Goal: Task Accomplishment & Management: Use online tool/utility

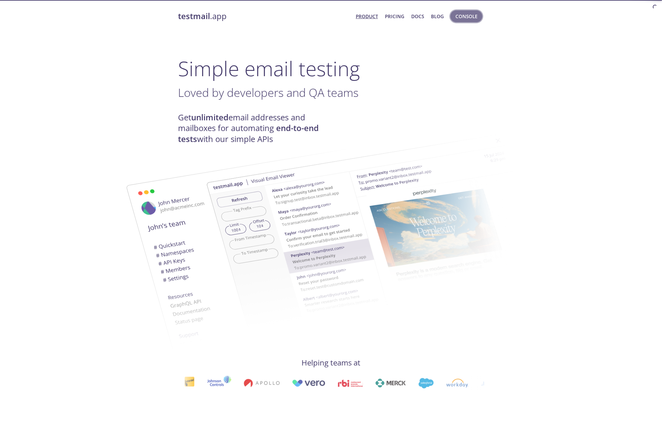
click at [471, 17] on span "Console" at bounding box center [466, 16] width 22 height 8
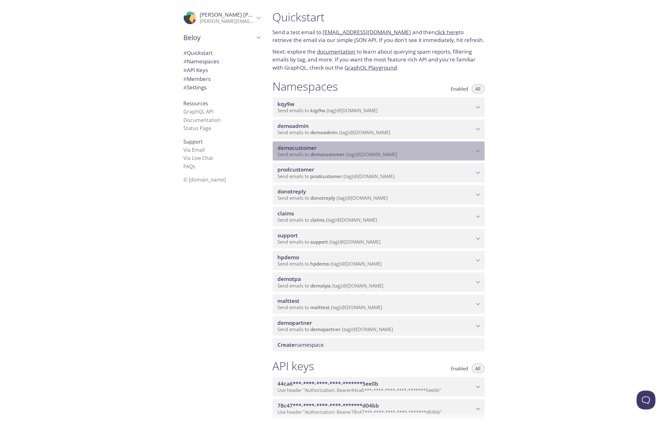
click at [309, 149] on span "democustomer" at bounding box center [297, 147] width 39 height 7
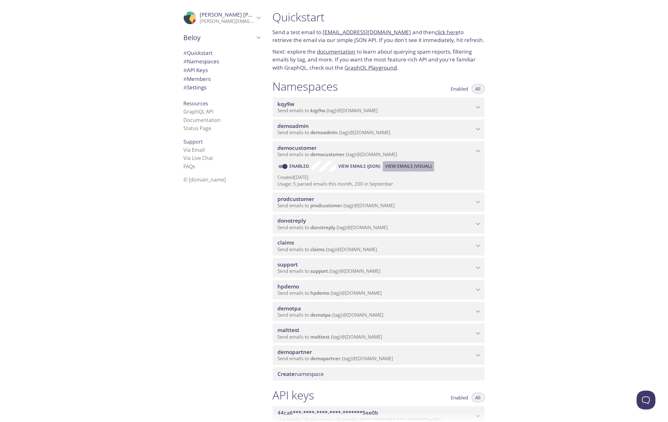
click at [408, 169] on span "View Emails (Visual)" at bounding box center [408, 166] width 46 height 8
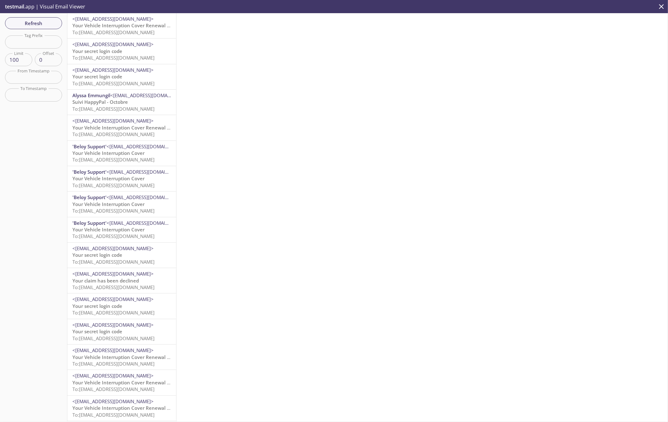
click at [115, 50] on span "Your secret login code" at bounding box center [97, 51] width 50 height 6
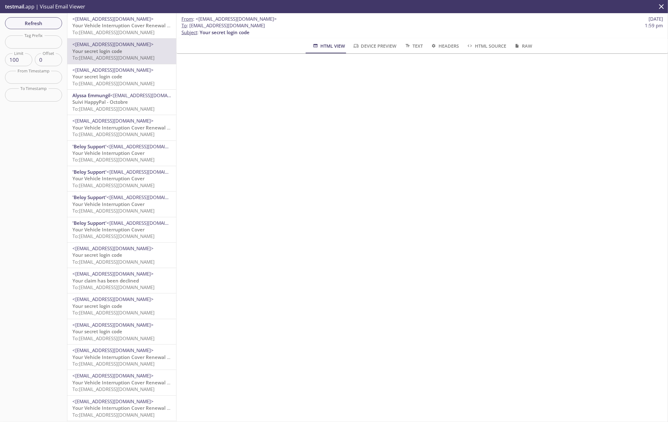
drag, startPoint x: 190, startPoint y: 26, endPoint x: 315, endPoint y: 27, distance: 125.3
click at [265, 27] on span "To : [EMAIL_ADDRESS][DOMAIN_NAME]" at bounding box center [222, 25] width 83 height 7
copy span "[EMAIL_ADDRESS][DOMAIN_NAME]"
click at [35, 22] on span "Refresh" at bounding box center [33, 23] width 47 height 8
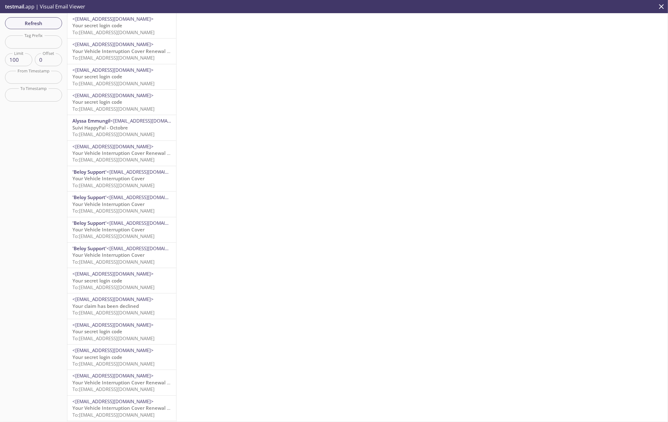
click at [128, 31] on span "To: [EMAIL_ADDRESS][DOMAIN_NAME]" at bounding box center [113, 32] width 82 height 6
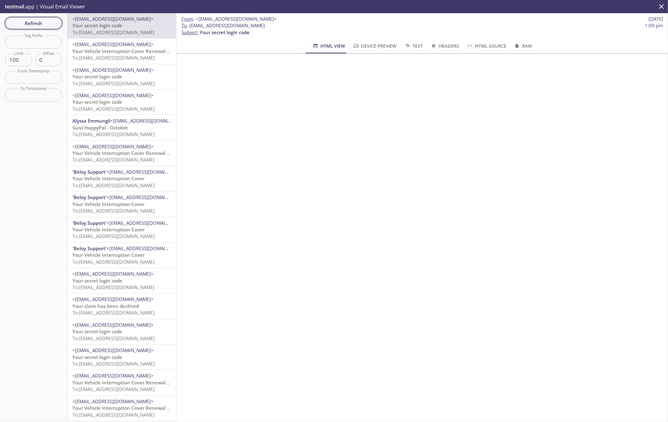
click at [33, 23] on span "Refresh" at bounding box center [33, 23] width 47 height 8
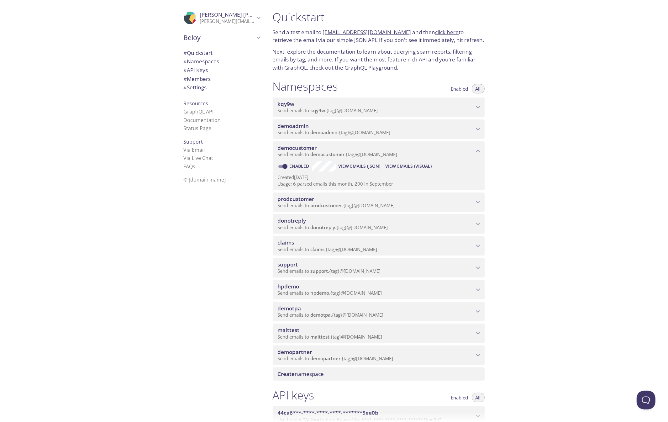
click at [331, 201] on span "prodcustomer" at bounding box center [376, 199] width 196 height 7
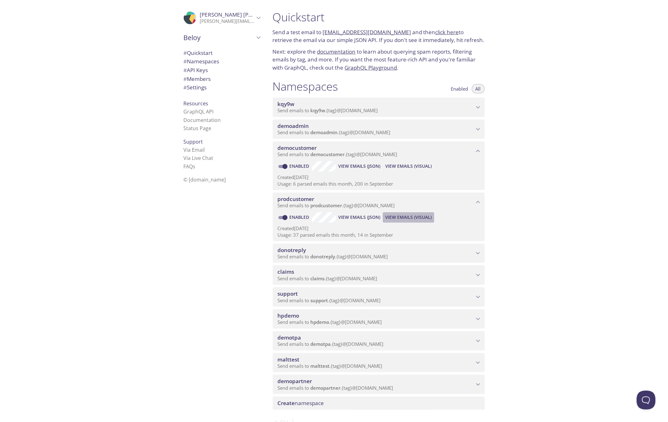
click at [407, 217] on span "View Emails (Visual)" at bounding box center [408, 217] width 46 height 8
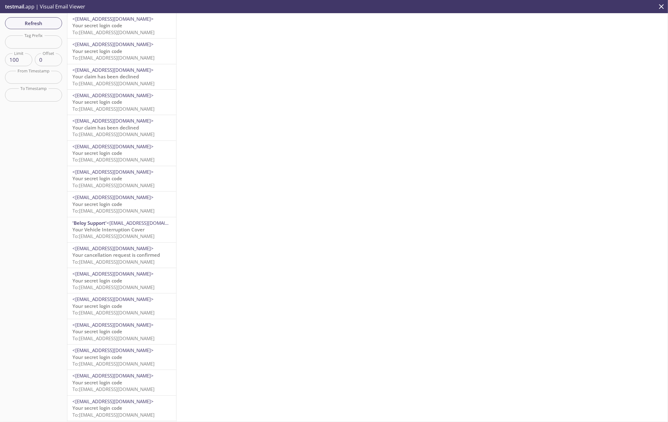
click at [107, 23] on span "Your secret login code" at bounding box center [97, 25] width 50 height 6
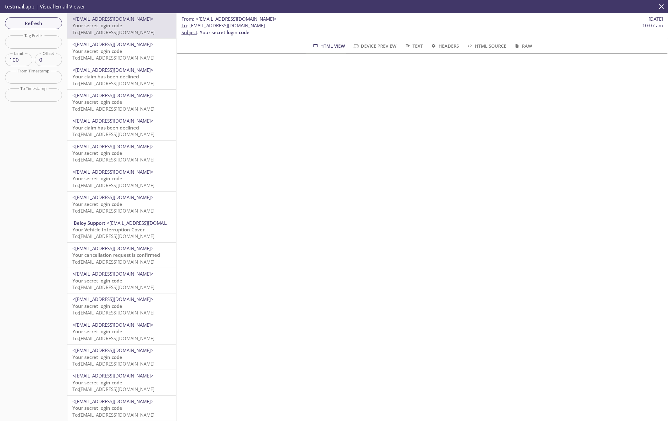
drag, startPoint x: 190, startPoint y: 25, endPoint x: 300, endPoint y: 27, distance: 110.3
click at [300, 27] on span "To : [EMAIL_ADDRESS][DOMAIN_NAME] 10:07 am" at bounding box center [421, 25] width 481 height 7
copy span "[EMAIL_ADDRESS][DOMAIN_NAME]"
click at [33, 21] on span "Refresh" at bounding box center [33, 23] width 47 height 8
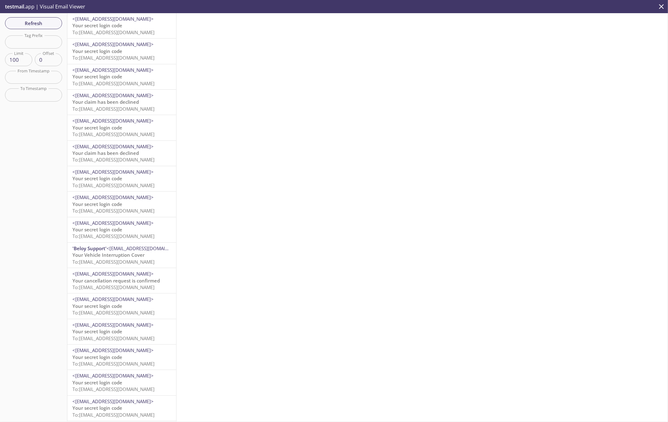
click at [109, 29] on span "To: [EMAIL_ADDRESS][DOMAIN_NAME]" at bounding box center [113, 32] width 82 height 6
